Goal: Transaction & Acquisition: Book appointment/travel/reservation

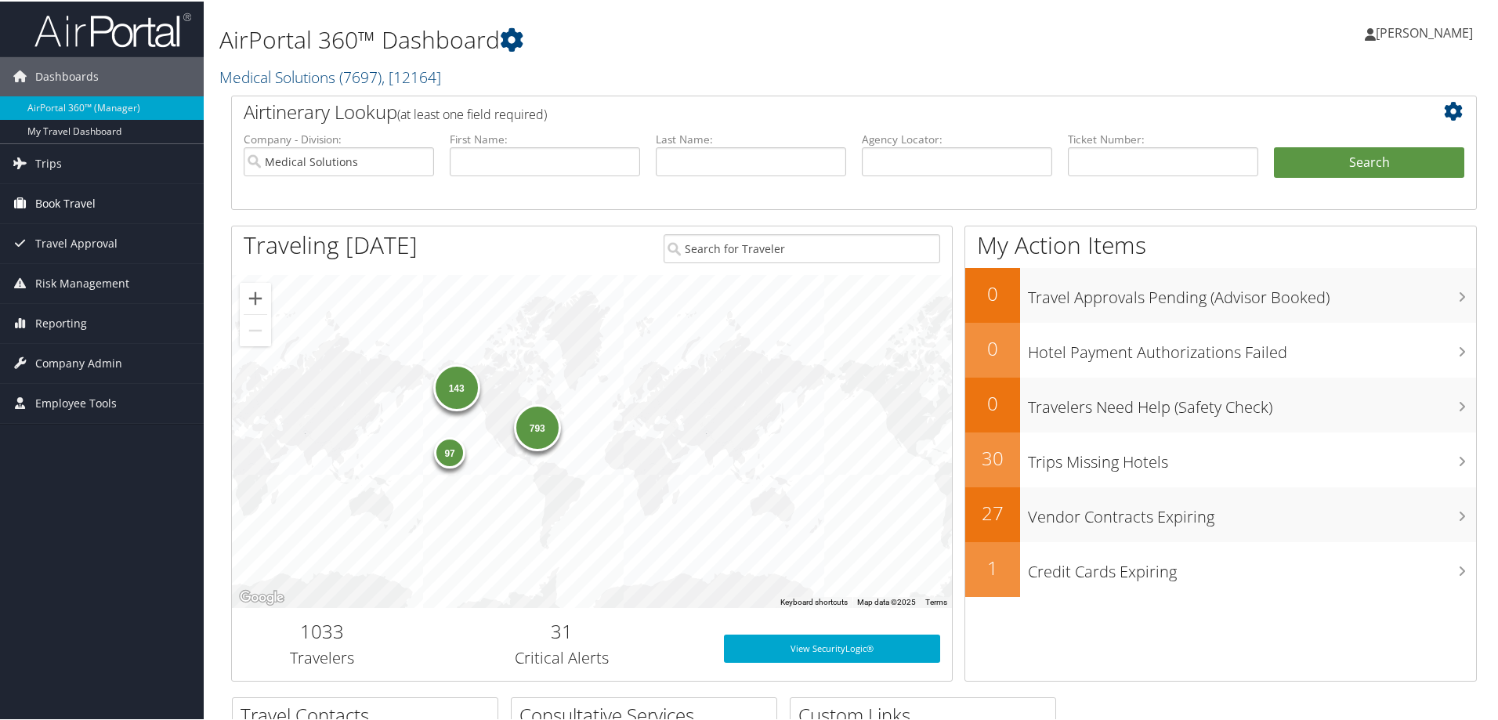
click at [45, 196] on span "Book Travel" at bounding box center [65, 202] width 60 height 39
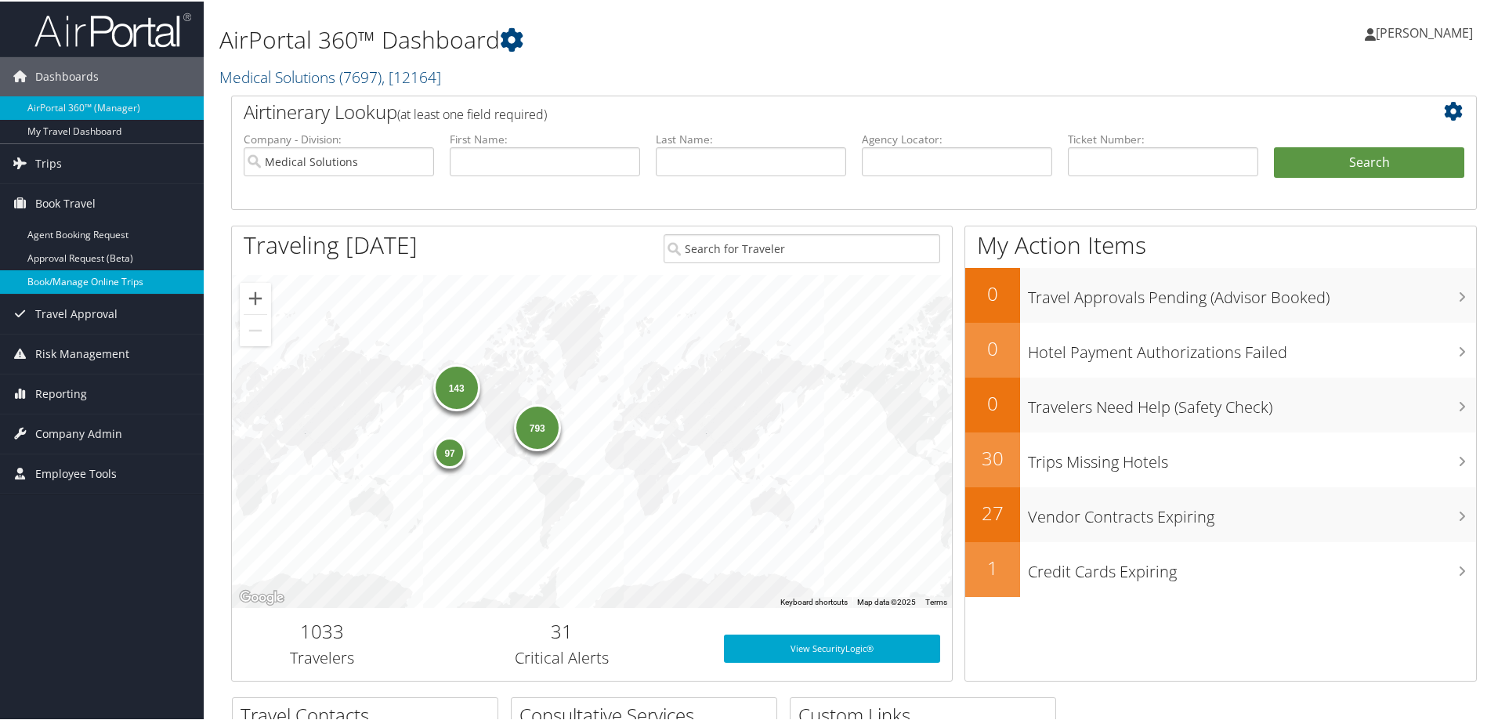
click at [76, 278] on link "Book/Manage Online Trips" at bounding box center [102, 281] width 204 height 24
